Goal: Transaction & Acquisition: Purchase product/service

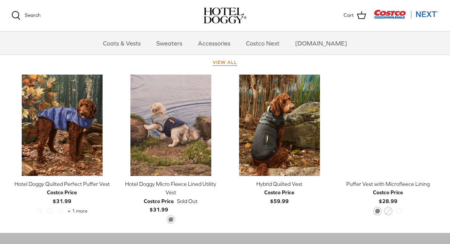
scroll to position [345, 0]
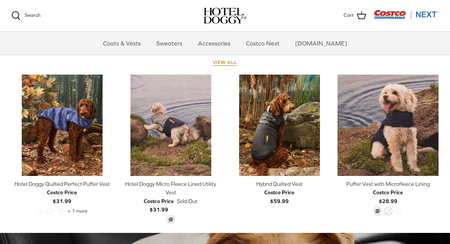
click at [81, 123] on img "Hotel Doggy Quilted Perfect Puffer Vest" at bounding box center [61, 124] width 101 height 101
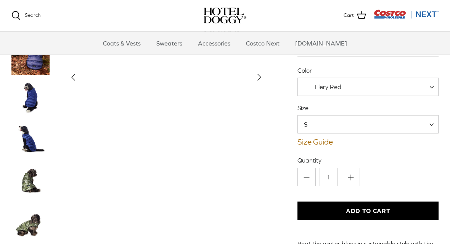
scroll to position [58, 0]
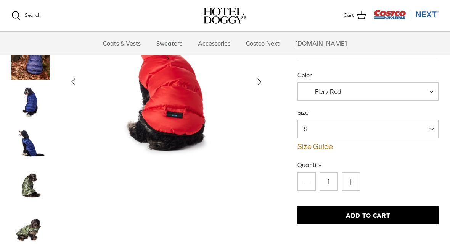
click at [427, 94] on span "Flery Red" at bounding box center [368, 91] width 141 height 18
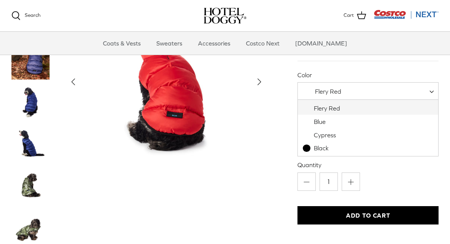
select select "Blue"
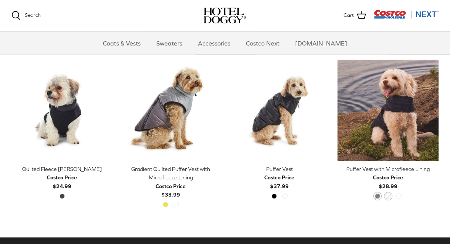
scroll to position [592, 0]
click at [164, 205] on span "Golden Kiwi" at bounding box center [165, 204] width 5 height 5
click at [162, 205] on div "Golden Kiwi High Rise" at bounding box center [170, 207] width 21 height 10
click at [177, 111] on img "Gradient Quilted Puffer Vest with Microfleece Lining" at bounding box center [170, 110] width 101 height 101
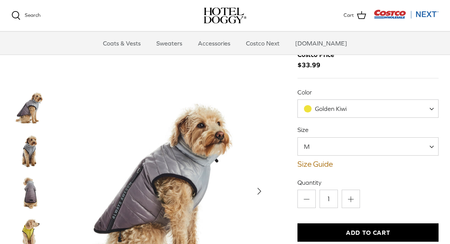
scroll to position [62, 0]
click at [35, 229] on img "Thumbnail Link" at bounding box center [30, 234] width 38 height 38
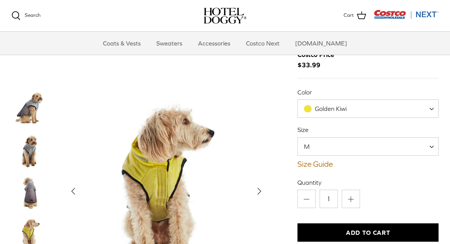
click at [328, 165] on link "Size Guide" at bounding box center [368, 163] width 141 height 9
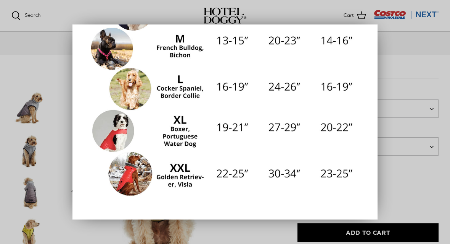
scroll to position [194, 0]
click at [72, 18] on div at bounding box center [225, 122] width 450 height 244
